Goal: Information Seeking & Learning: Find specific fact

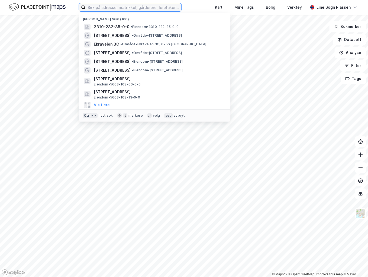
click at [129, 7] on input at bounding box center [133, 7] width 96 height 8
type input "[PERSON_NAME]"
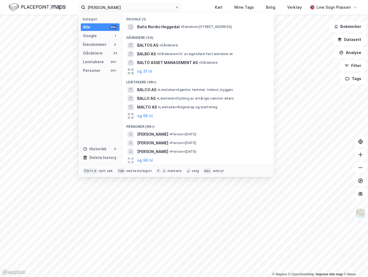
click at [148, 135] on span "[PERSON_NAME]" at bounding box center [152, 134] width 31 height 7
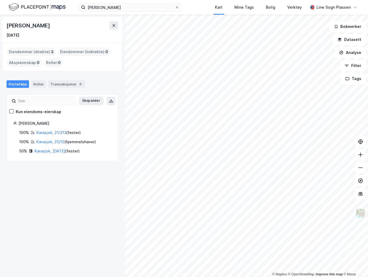
drag, startPoint x: 28, startPoint y: 33, endPoint x: 5, endPoint y: 31, distance: 23.6
click at [5, 31] on div "[PERSON_NAME] [DATE]" at bounding box center [62, 30] width 120 height 26
click at [47, 174] on div "[PERSON_NAME] [DATE] Eiendommer (direkte) : 3 Eiendommer (Indirekte) : 0 Aksjee…" at bounding box center [62, 146] width 125 height 262
click at [43, 132] on link "Karasjok, 21/313" at bounding box center [51, 132] width 30 height 5
click at [50, 142] on link "Karasjok, 25/12" at bounding box center [50, 141] width 28 height 5
